Goal: Check status: Check status

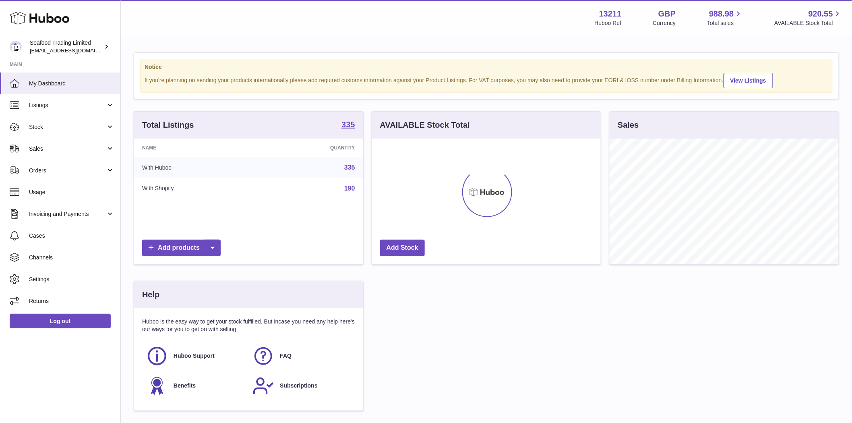
scroll to position [126, 229]
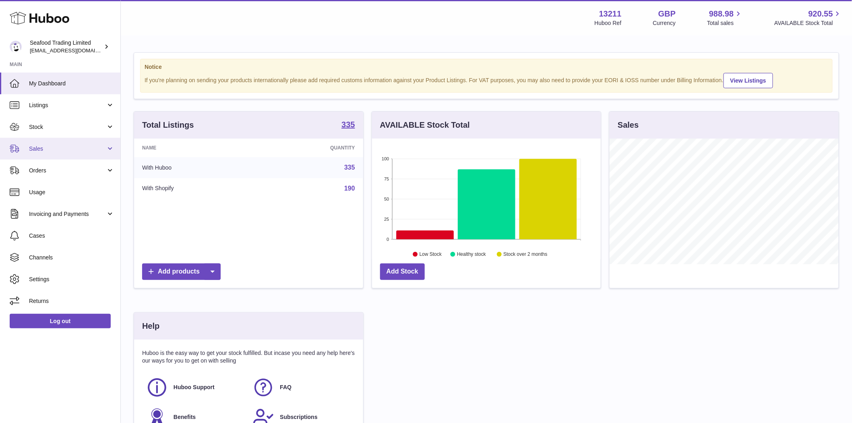
click at [40, 149] on span "Sales" at bounding box center [67, 149] width 77 height 8
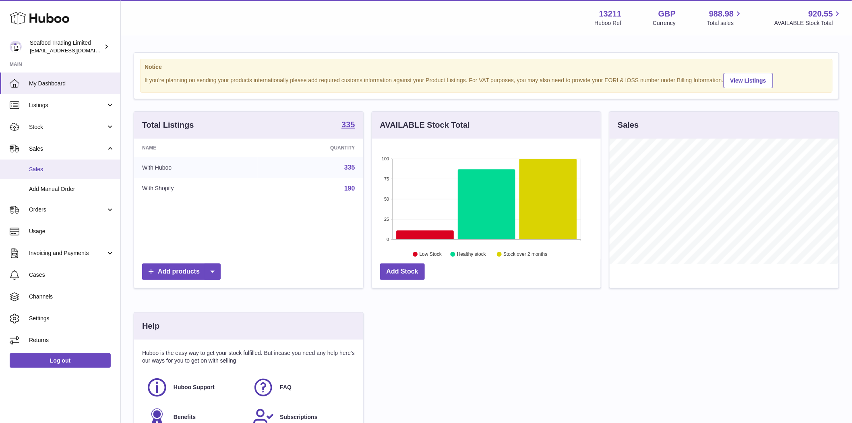
click at [39, 166] on span "Sales" at bounding box center [71, 170] width 85 height 8
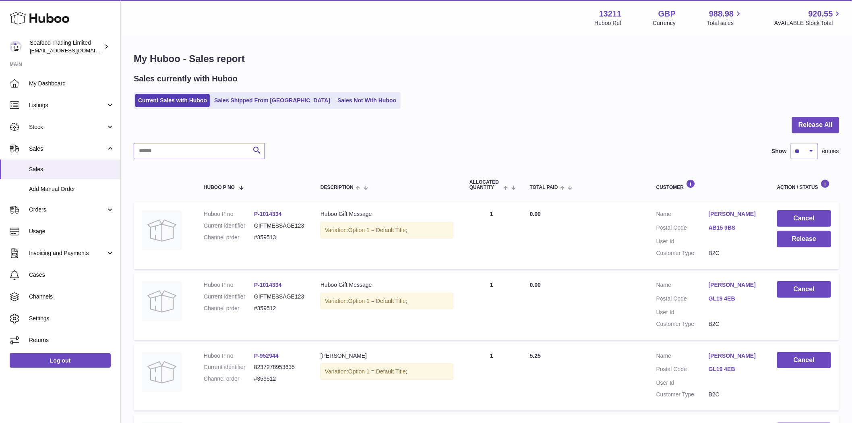
click at [192, 156] on input "text" at bounding box center [199, 151] width 131 height 16
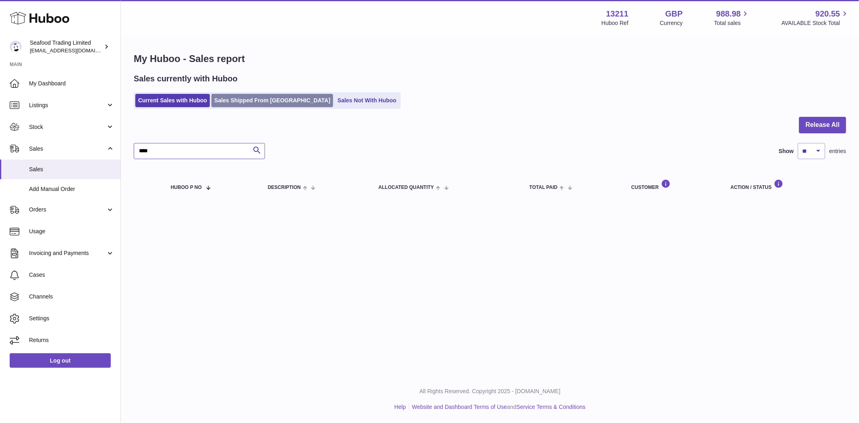
type input "****"
click at [246, 97] on link "Sales Shipped From [GEOGRAPHIC_DATA]" at bounding box center [272, 100] width 122 height 13
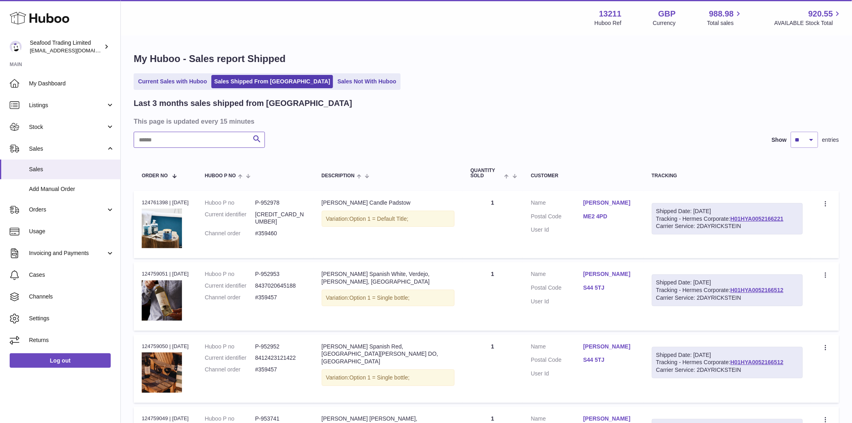
click at [167, 139] on input "text" at bounding box center [199, 140] width 131 height 16
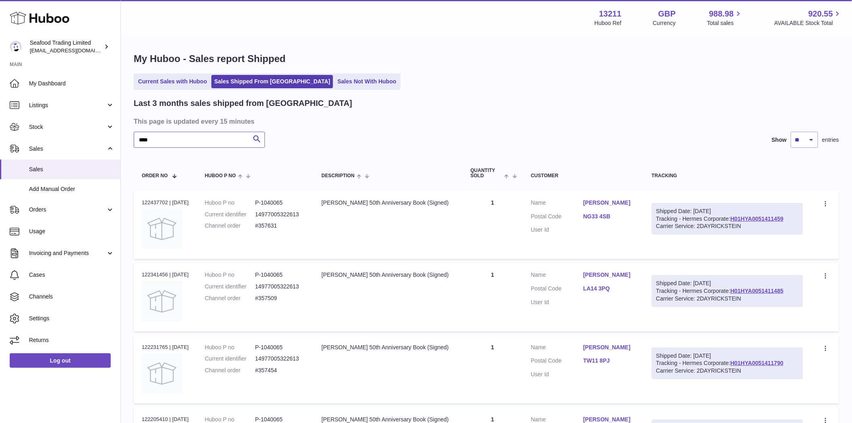
type input "****"
drag, startPoint x: 293, startPoint y: 205, endPoint x: 267, endPoint y: 207, distance: 26.3
click at [267, 207] on dl "Huboo P no P-1040065 Current identifier 14977005322613 Channel order #357631" at bounding box center [255, 216] width 101 height 35
copy dd "1040065"
